Goal: Find contact information: Find contact information

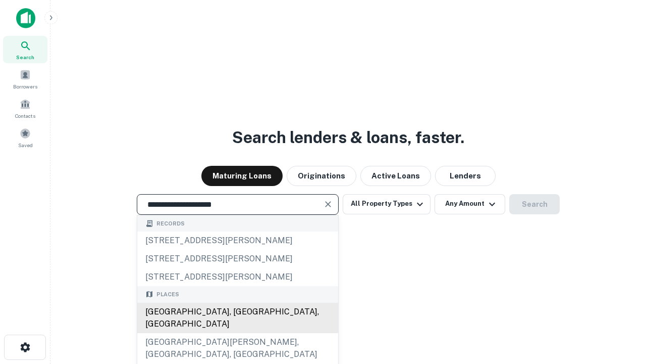
click at [237, 333] on div "[GEOGRAPHIC_DATA], [GEOGRAPHIC_DATA], [GEOGRAPHIC_DATA]" at bounding box center [237, 318] width 201 height 30
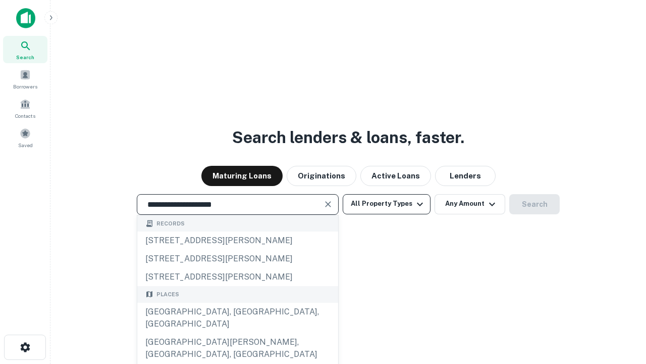
click at [387, 204] on button "All Property Types" at bounding box center [387, 204] width 88 height 20
type input "**********"
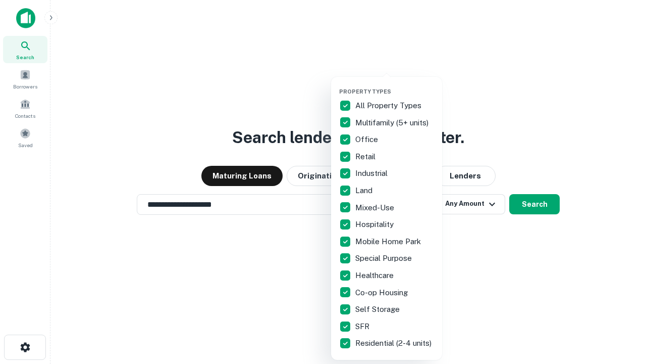
click at [395, 85] on button "button" at bounding box center [394, 85] width 111 height 1
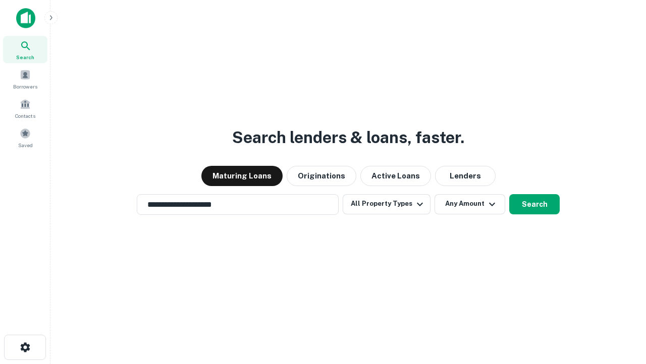
scroll to position [6, 122]
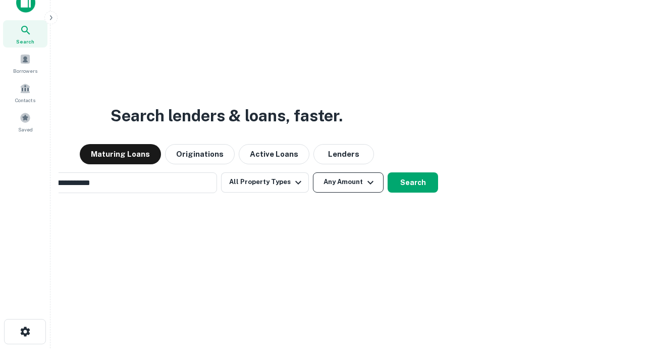
click at [313, 172] on button "Any Amount" at bounding box center [348, 182] width 71 height 20
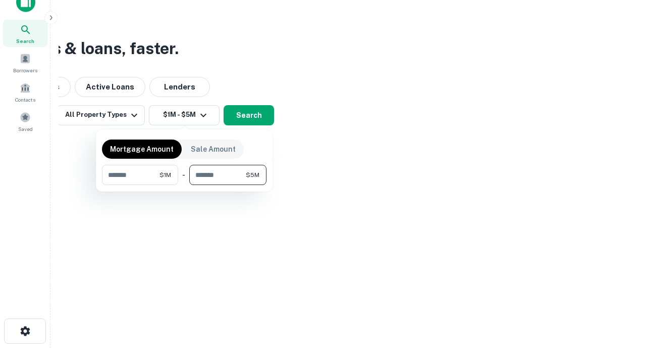
type input "*******"
click at [184, 185] on button "button" at bounding box center [184, 185] width 165 height 1
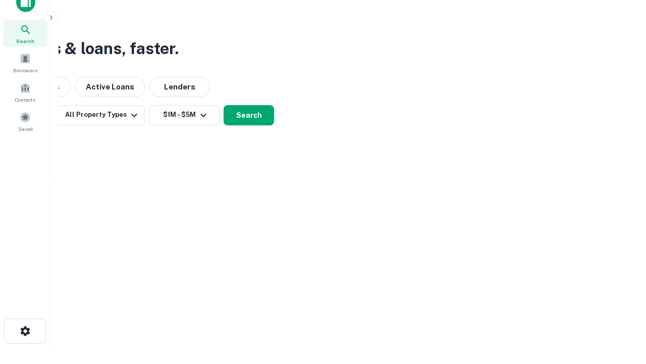
scroll to position [6, 186]
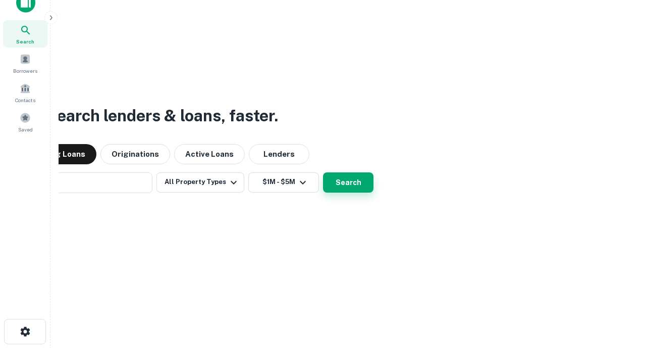
click at [323, 172] on button "Search" at bounding box center [348, 182] width 51 height 20
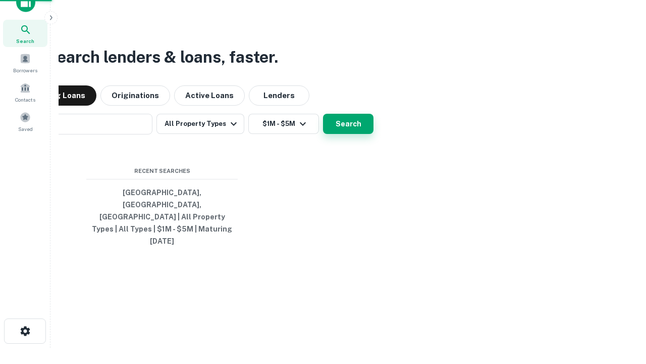
scroll to position [27, 286]
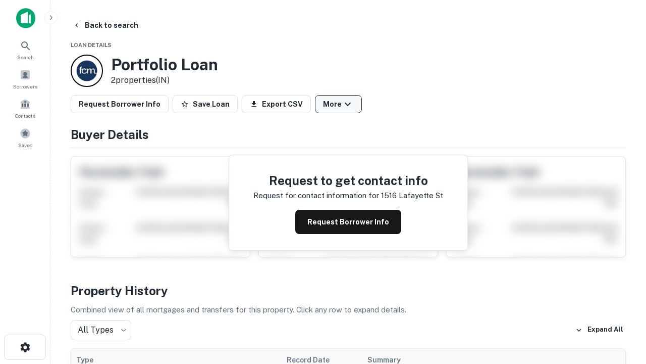
click at [338, 104] on button "More" at bounding box center [338, 104] width 47 height 18
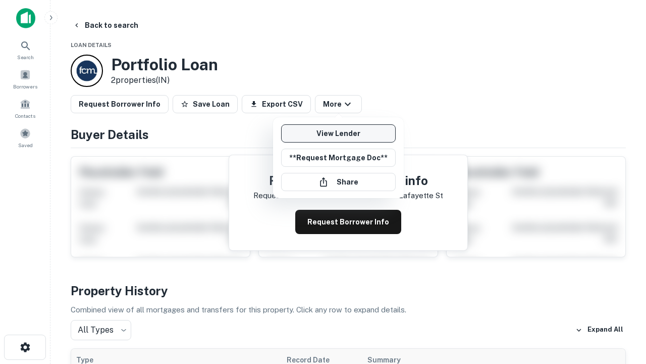
click at [338, 133] on link "View Lender" at bounding box center [338, 133] width 115 height 18
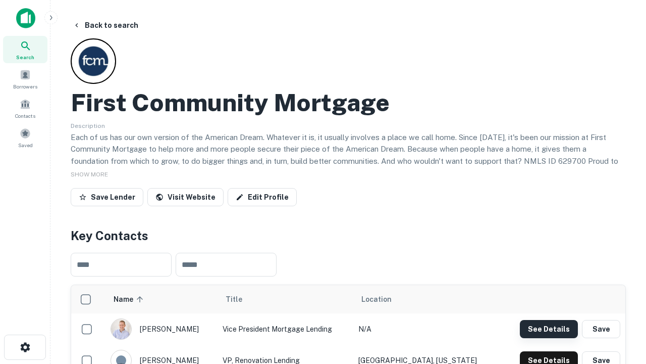
click at [549, 328] on button "See Details" at bounding box center [549, 329] width 58 height 18
click at [25, 347] on icon "button" at bounding box center [25, 347] width 12 height 12
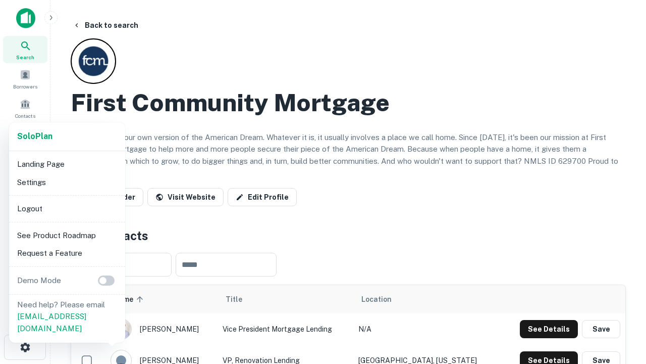
click at [67, 208] on li "Logout" at bounding box center [67, 208] width 108 height 18
